Goal: Task Accomplishment & Management: Complete application form

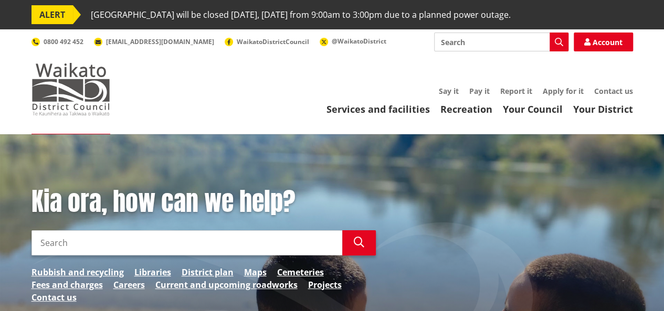
click at [78, 94] on img at bounding box center [71, 89] width 79 height 53
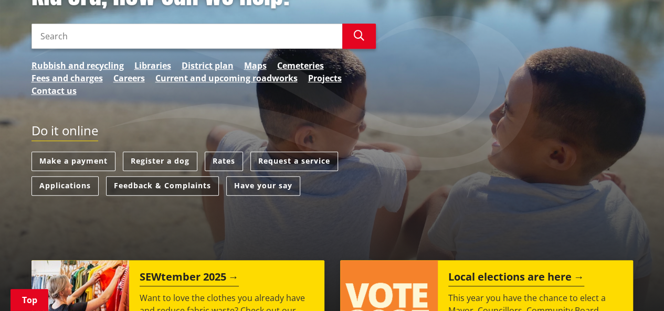
scroll to position [210, 0]
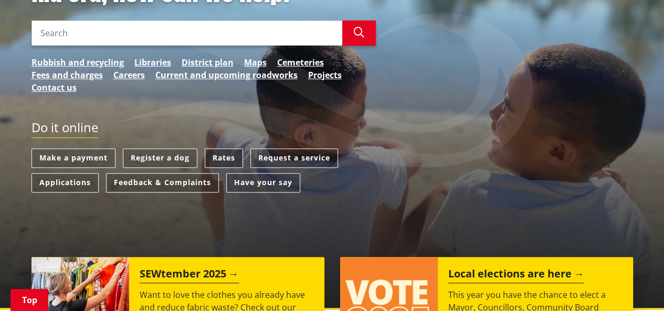
click at [217, 158] on link "Rates" at bounding box center [224, 158] width 38 height 19
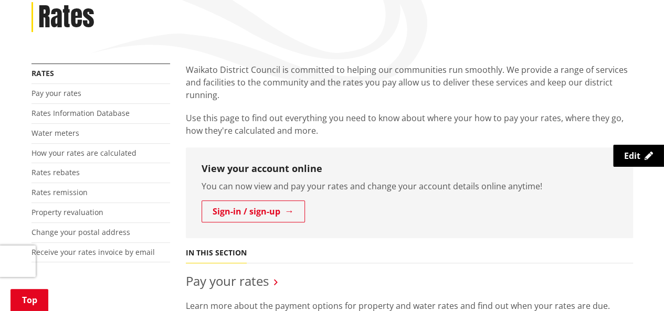
scroll to position [210, 0]
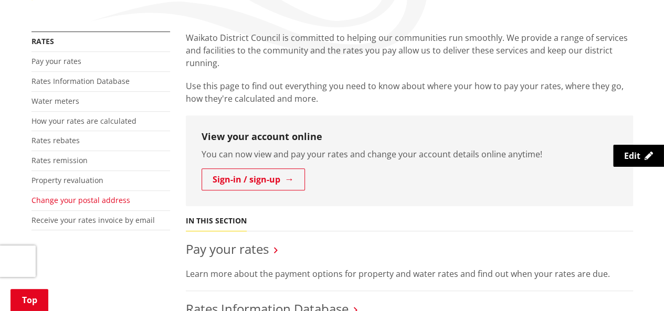
click at [65, 201] on link "Change your postal address" at bounding box center [81, 200] width 99 height 10
